Goal: Information Seeking & Learning: Learn about a topic

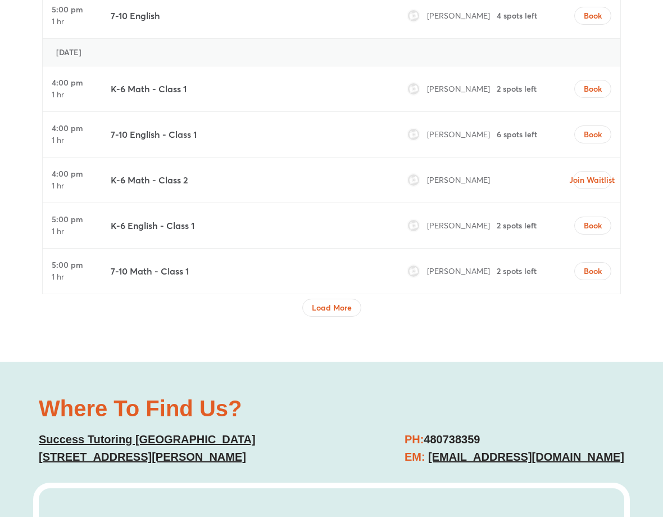
scroll to position [3804, 0]
click at [331, 317] on button "Load More" at bounding box center [331, 308] width 59 height 18
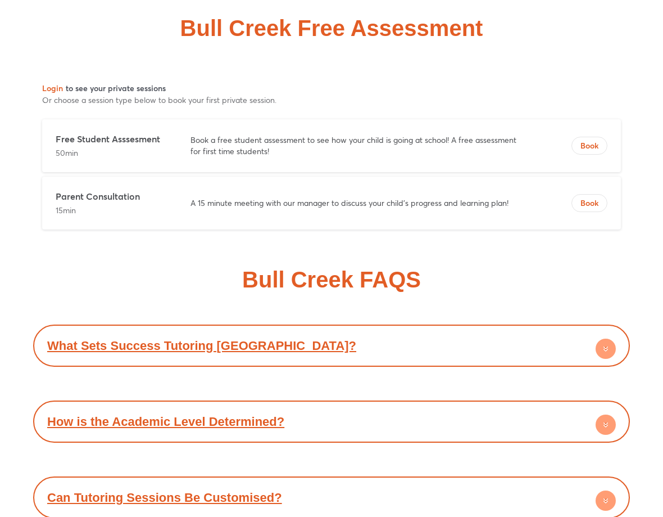
scroll to position [6292, 0]
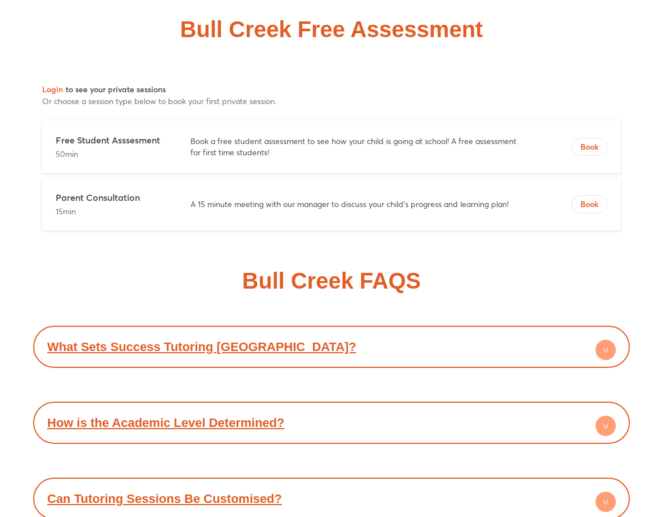
click at [160, 362] on div "What Sets Success Tutoring [GEOGRAPHIC_DATA]?" at bounding box center [332, 346] width 586 height 31
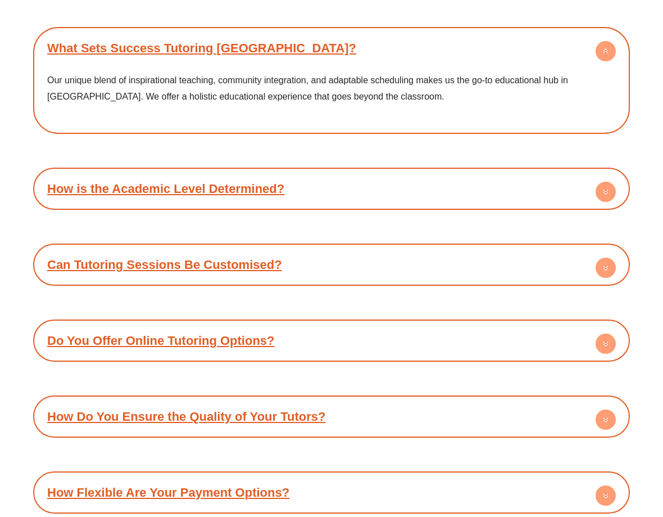
scroll to position [6594, 0]
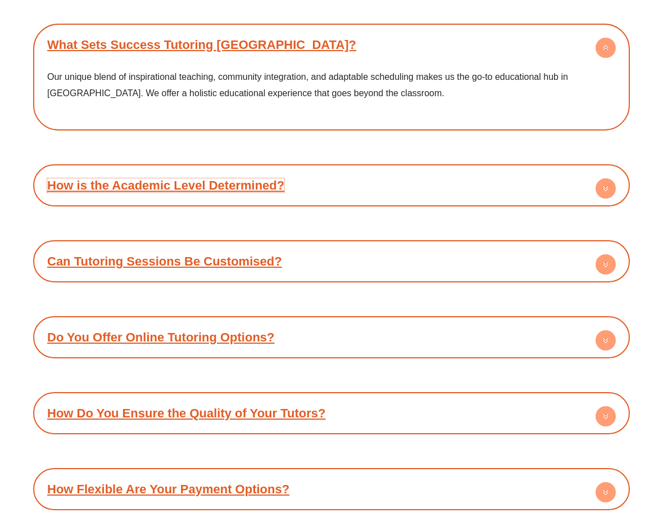
click at [76, 192] on link "How is the Academic Level Determined?" at bounding box center [165, 185] width 237 height 14
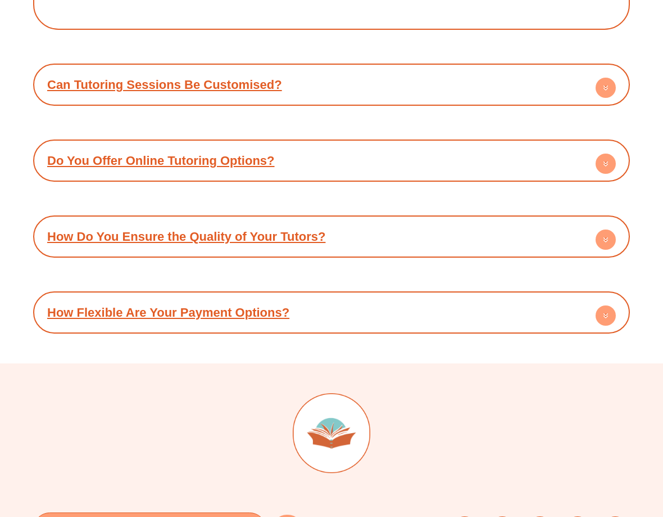
scroll to position [6840, 0]
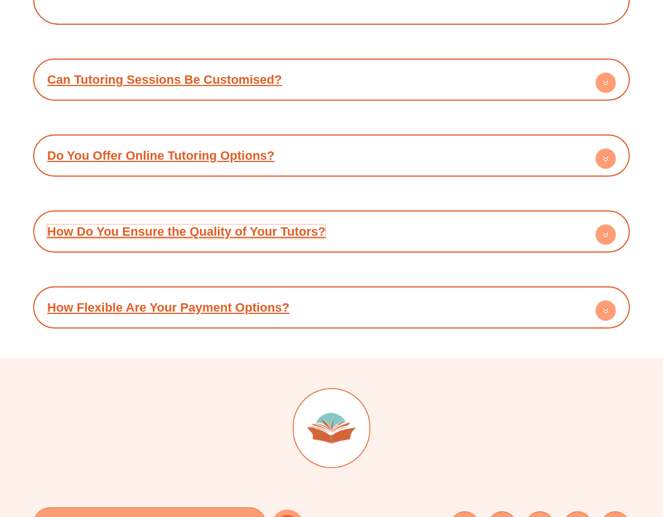
click at [60, 238] on link "How Do You Ensure the Quality of Your Tutors?" at bounding box center [186, 231] width 278 height 14
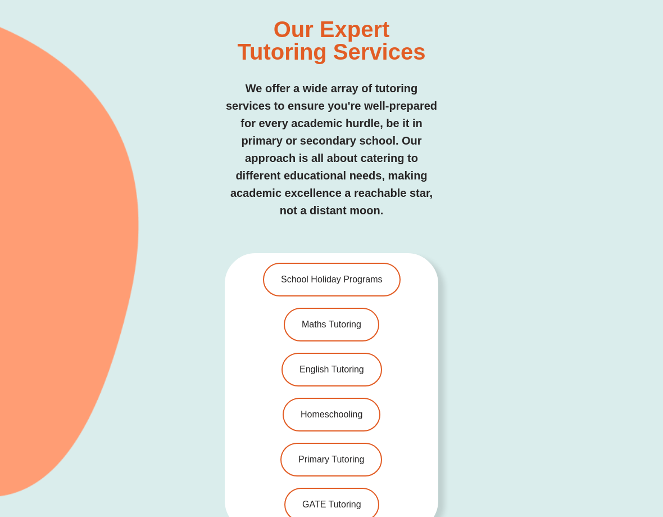
scroll to position [2277, 0]
click at [332, 328] on span "Maths Tutoring" at bounding box center [332, 323] width 60 height 9
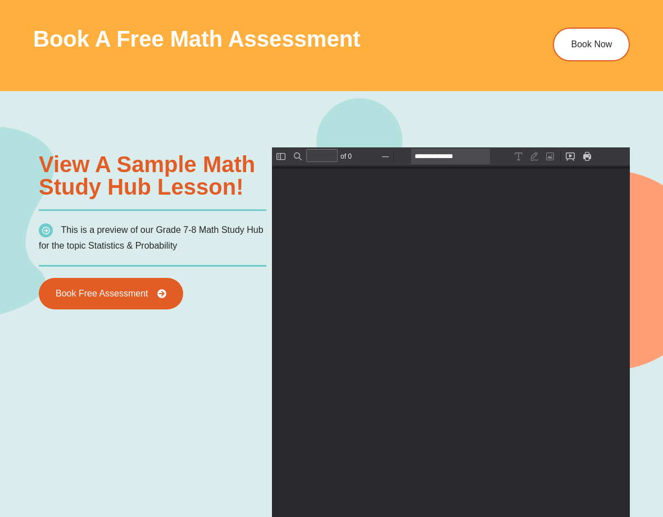
scroll to position [651, 0]
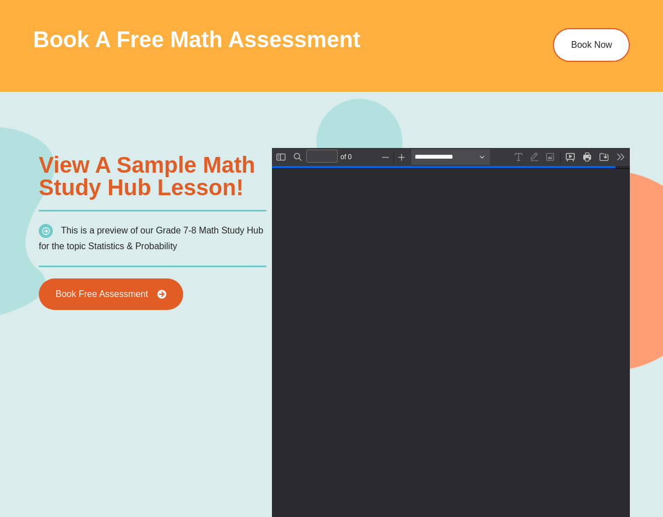
type input "*"
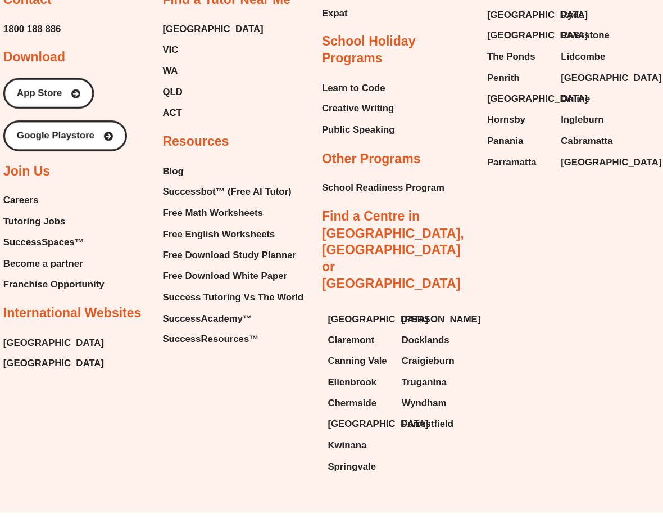
scroll to position [3823, 0]
